Goal: Transaction & Acquisition: Obtain resource

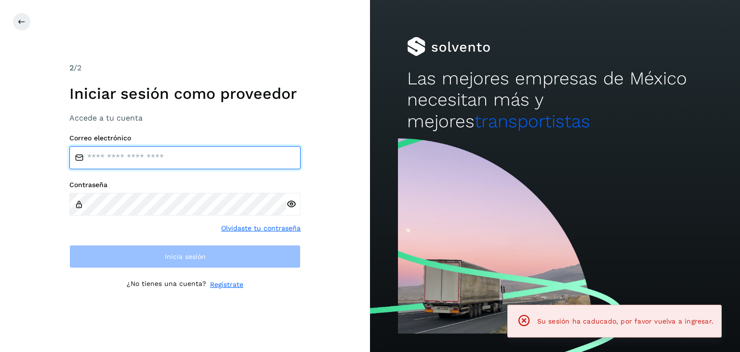
type input "**********"
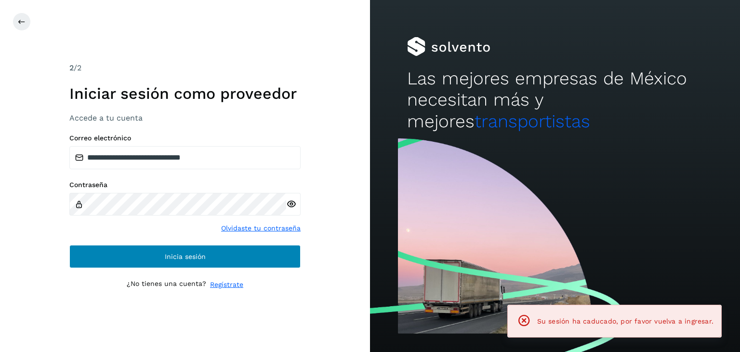
drag, startPoint x: 209, startPoint y: 273, endPoint x: 208, endPoint y: 266, distance: 6.8
click at [209, 269] on div "**********" at bounding box center [184, 176] width 231 height 228
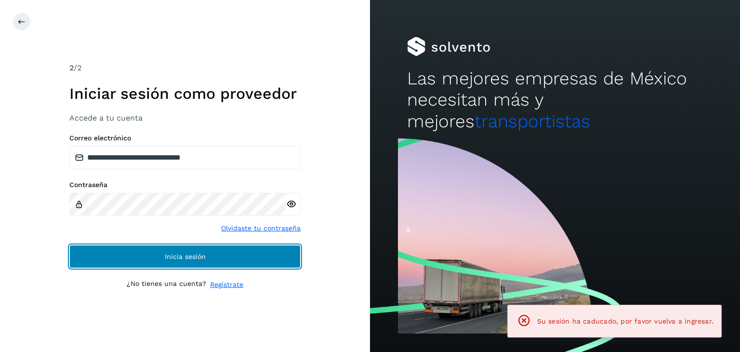
click at [207, 247] on button "Inicia sesión" at bounding box center [184, 256] width 231 height 23
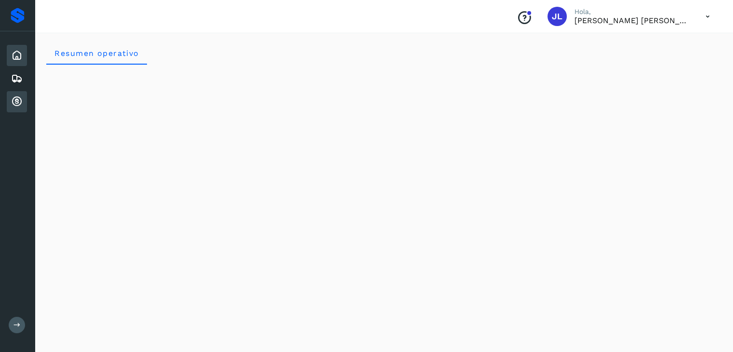
click at [18, 93] on div "Cuentas por cobrar" at bounding box center [17, 101] width 20 height 21
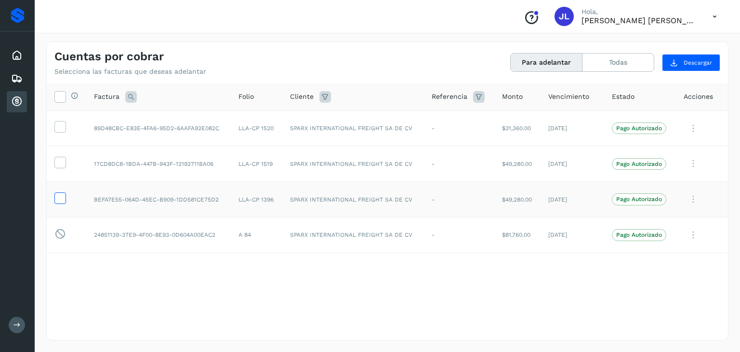
click at [55, 197] on icon at bounding box center [60, 197] width 10 height 10
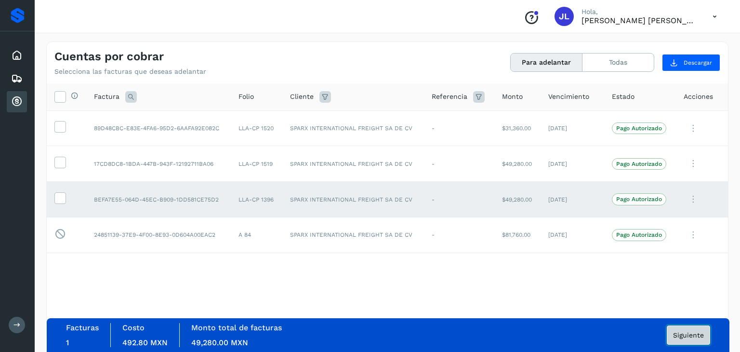
click at [688, 330] on button "Siguiente" at bounding box center [688, 334] width 43 height 19
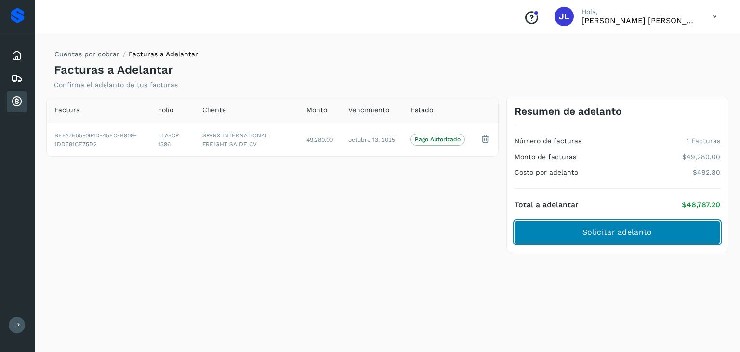
click at [617, 231] on span "Solicitar adelanto" at bounding box center [616, 232] width 69 height 11
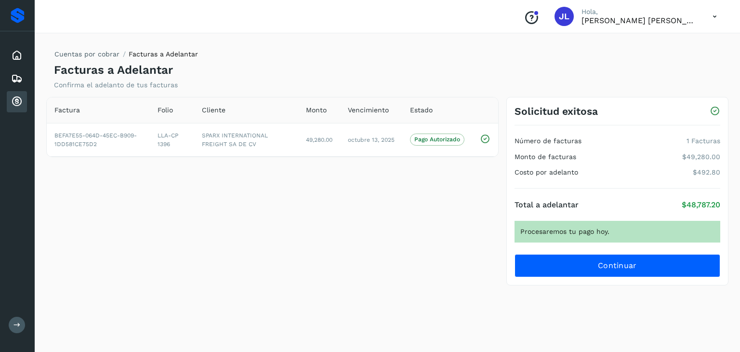
drag, startPoint x: 370, startPoint y: 223, endPoint x: 378, endPoint y: 224, distance: 7.7
click at [371, 224] on div "Factura Folio Cliente Monto Vencimiento Estado BEFA7E55-064D-45EC-B909-1DD581CE…" at bounding box center [272, 191] width 460 height 189
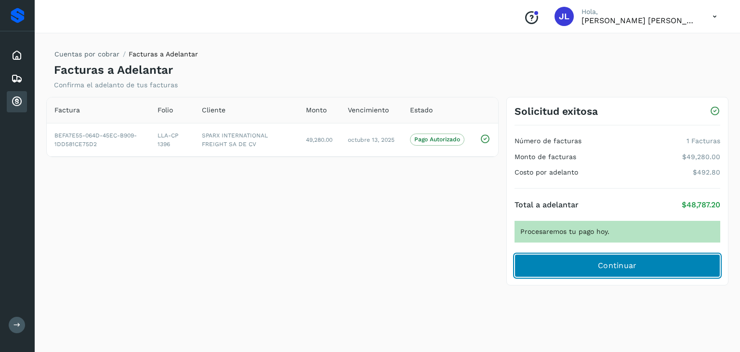
click at [625, 263] on span "Continuar" at bounding box center [617, 265] width 39 height 11
